Goal: Find specific page/section: Find specific page/section

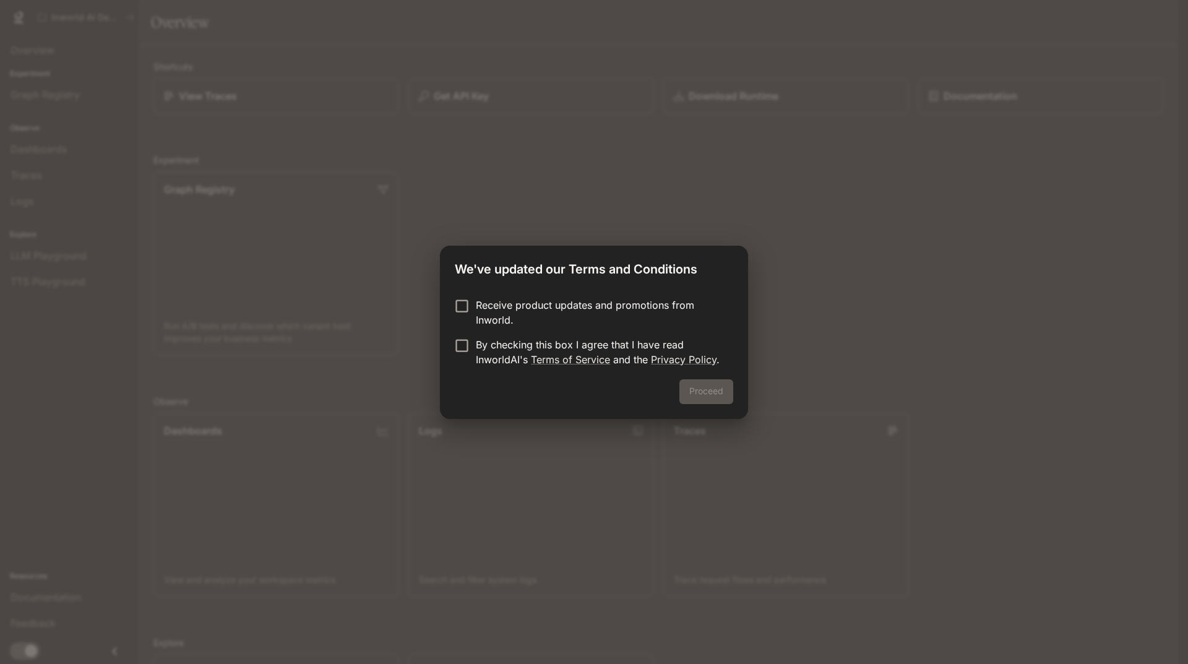
click at [481, 306] on p "Receive product updates and promotions from Inworld." at bounding box center [600, 313] width 248 height 30
click at [486, 350] on p "By checking this box I agree that I have read InworldAI's Terms of Service and …" at bounding box center [600, 352] width 248 height 30
click at [525, 315] on p "Receive product updates and promotions from Inworld." at bounding box center [600, 313] width 248 height 30
click at [725, 400] on button "Proceed" at bounding box center [707, 391] width 54 height 25
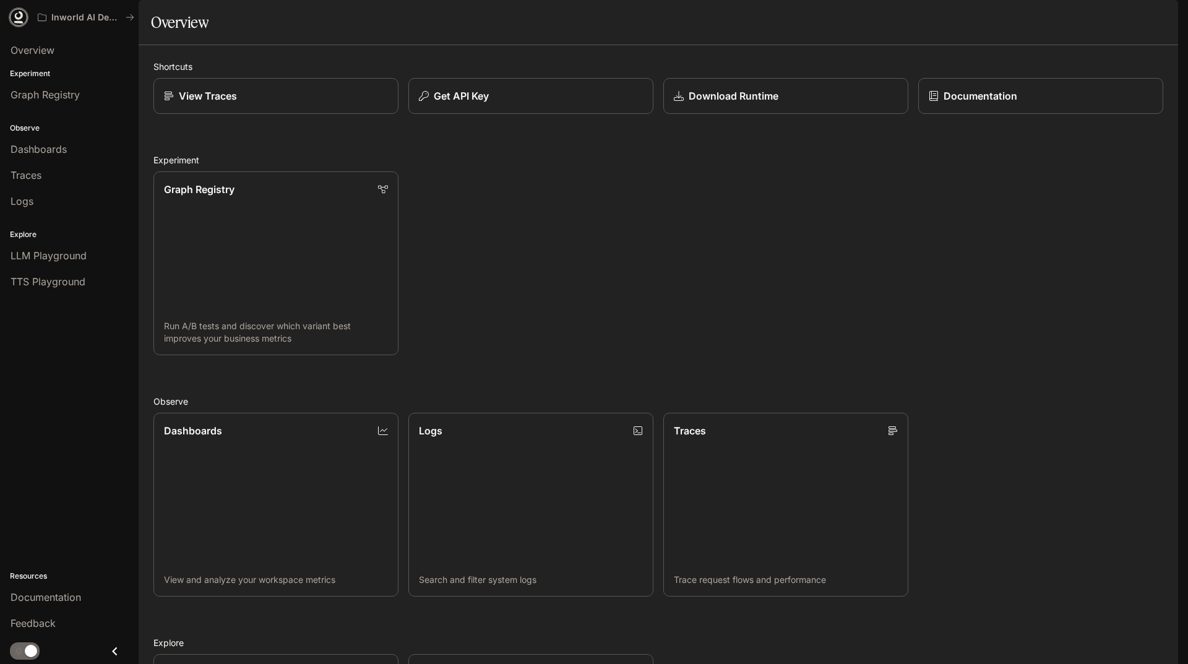
click at [16, 16] on icon at bounding box center [19, 15] width 8 height 9
click at [1156, 13] on img "button" at bounding box center [1160, 17] width 17 height 17
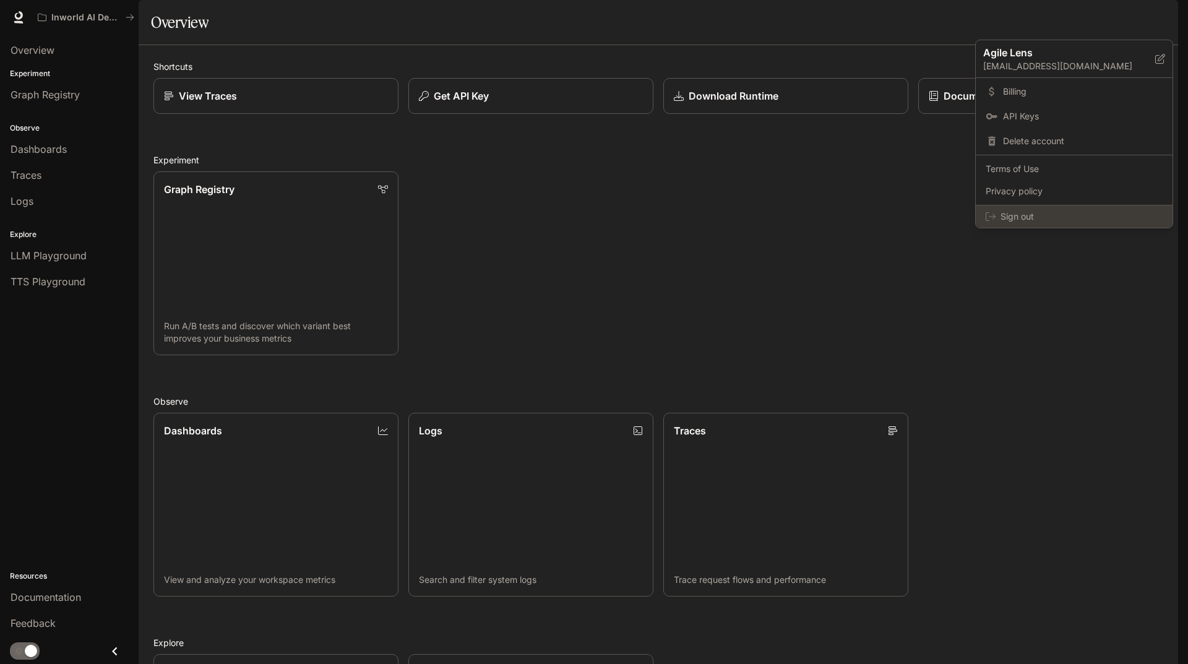
click at [1015, 217] on span "Sign out" at bounding box center [1082, 216] width 162 height 12
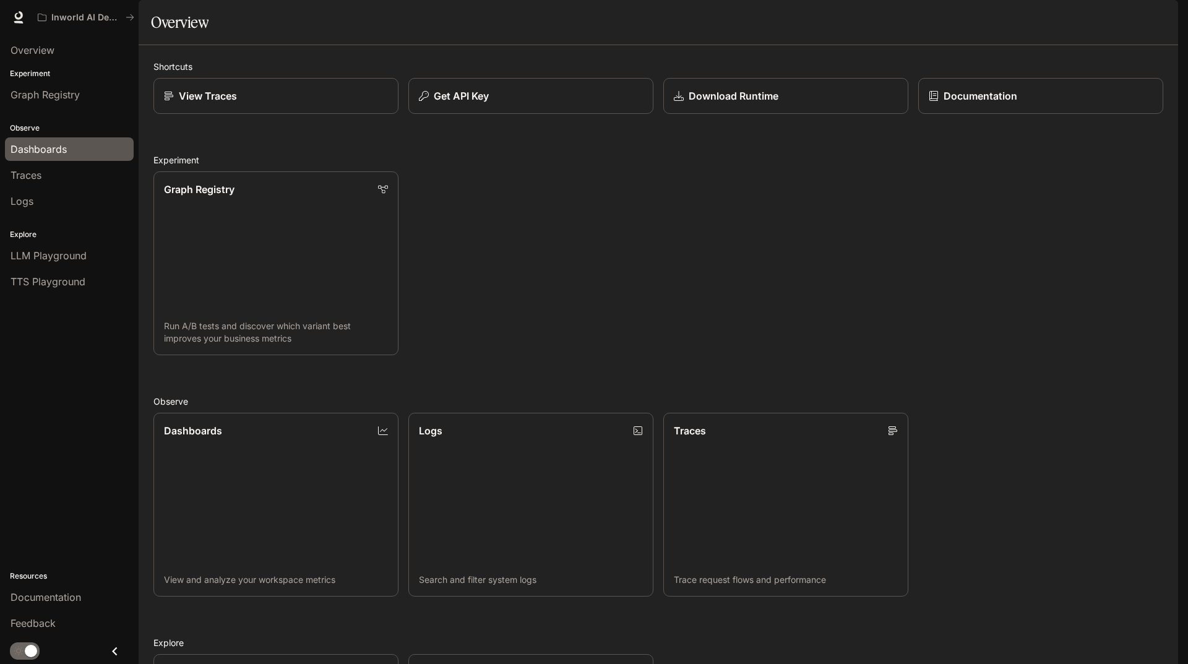
click at [71, 151] on div "Dashboards" at bounding box center [70, 149] width 118 height 15
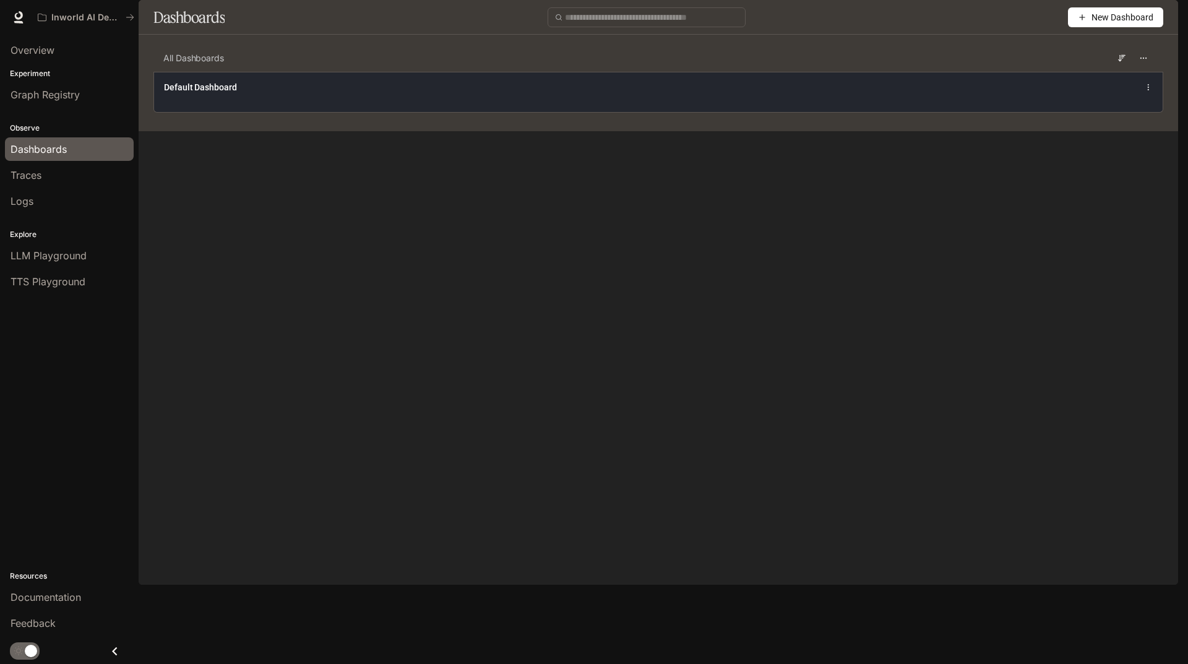
click at [212, 93] on span "Default Dashboard" at bounding box center [200, 87] width 73 height 12
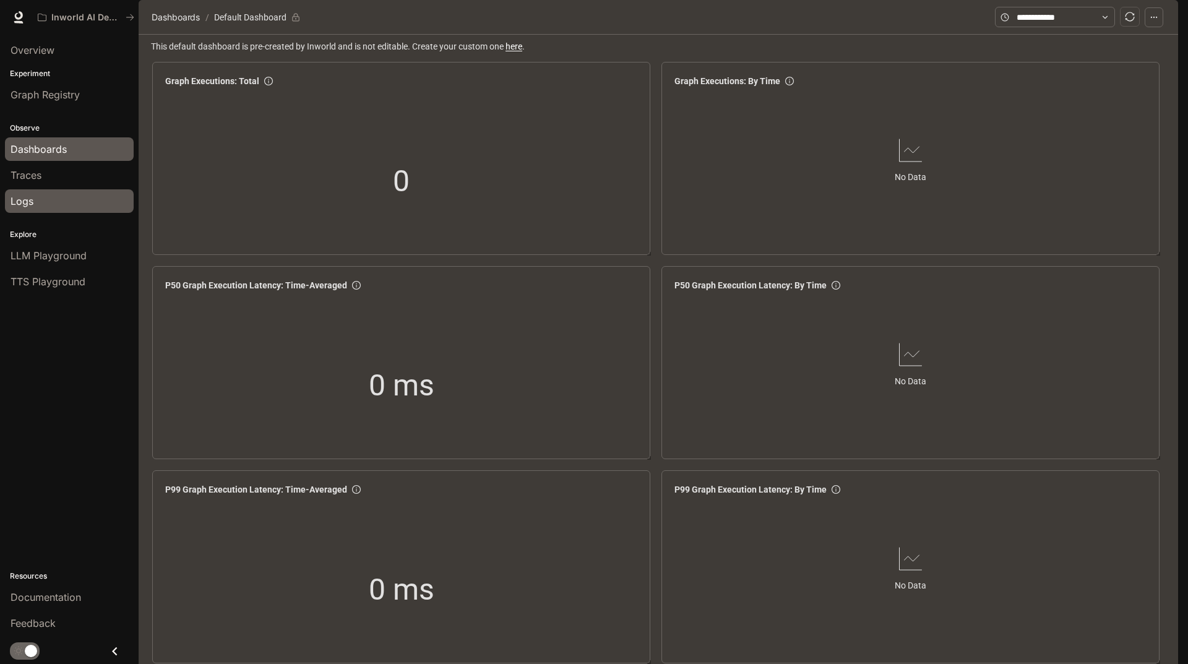
scroll to position [879, 0]
